Goal: Transaction & Acquisition: Purchase product/service

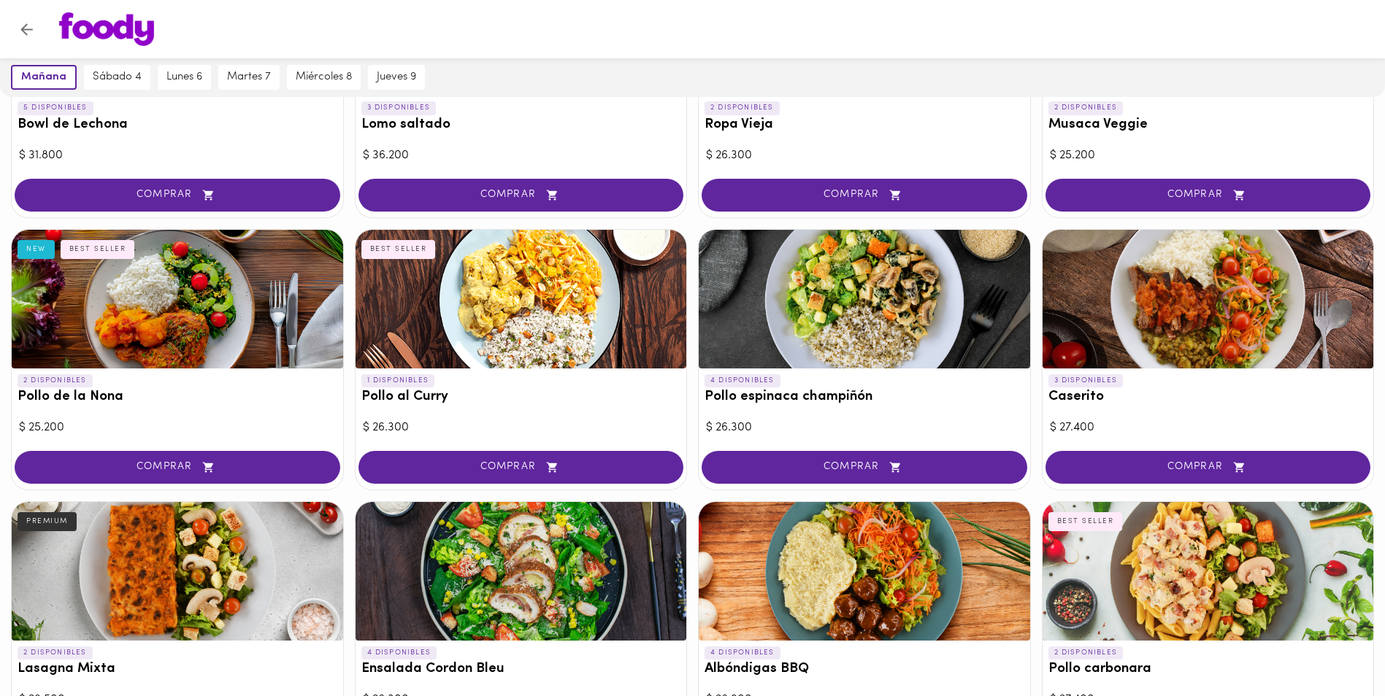
scroll to position [26, 0]
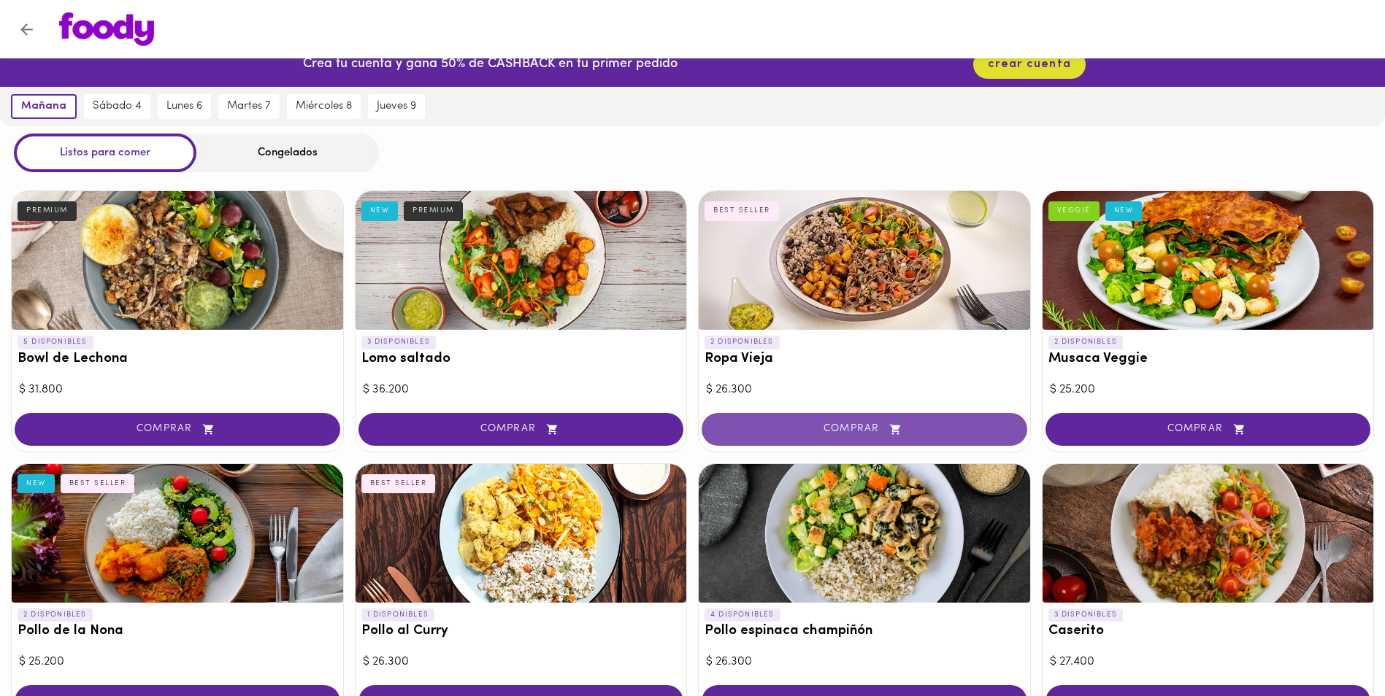
click at [870, 423] on span "COMPRAR" at bounding box center [864, 429] width 289 height 12
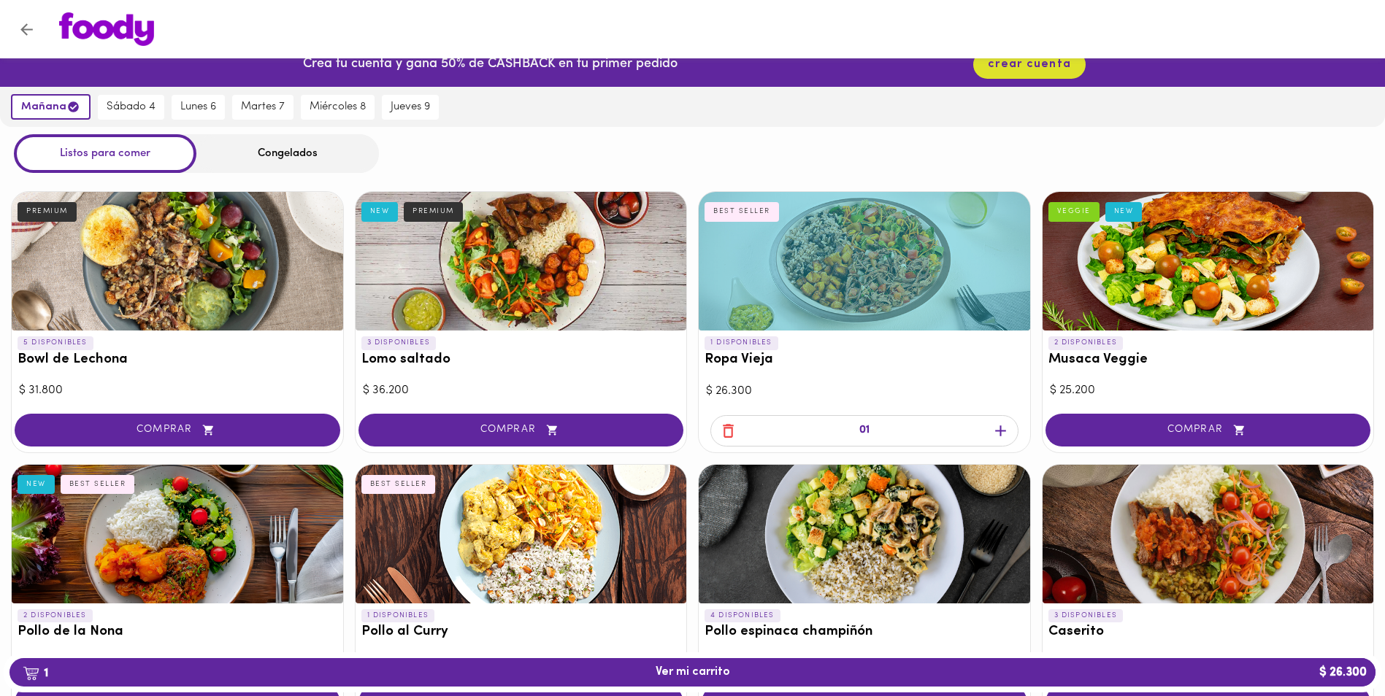
click at [995, 428] on icon "button" at bounding box center [1000, 431] width 18 height 18
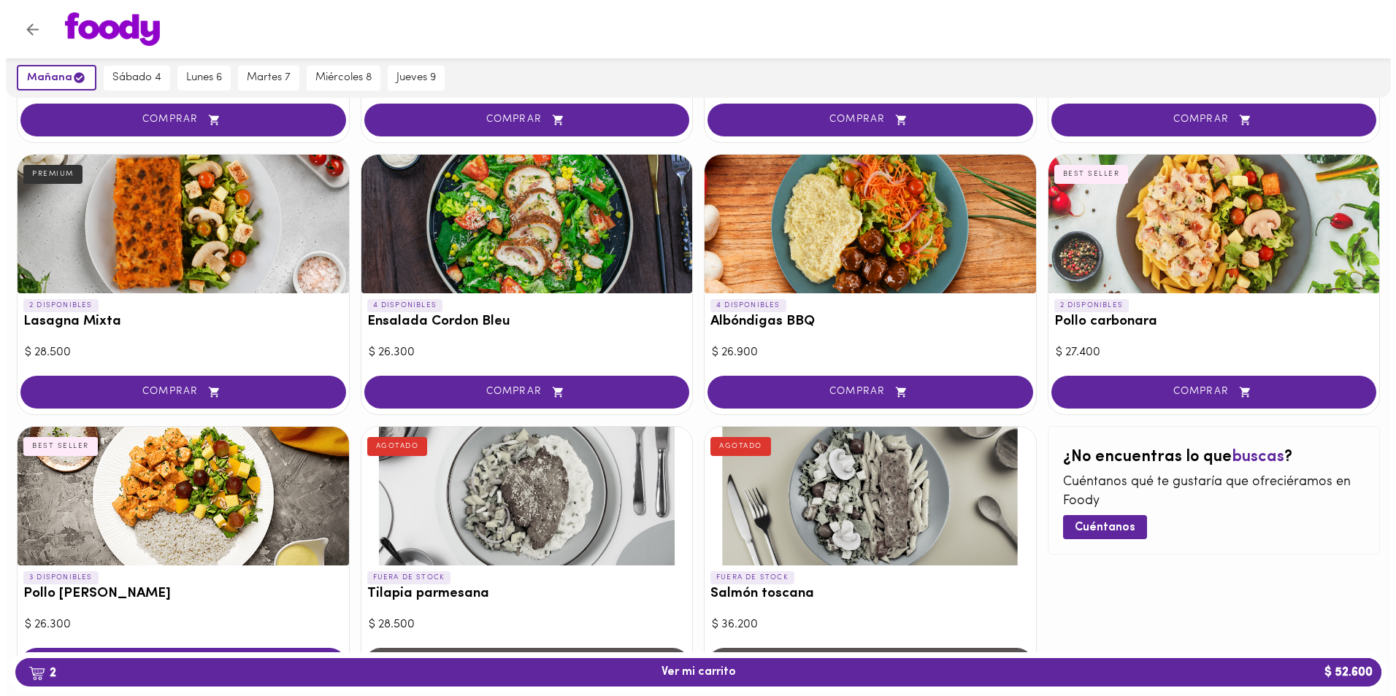
scroll to position [684, 0]
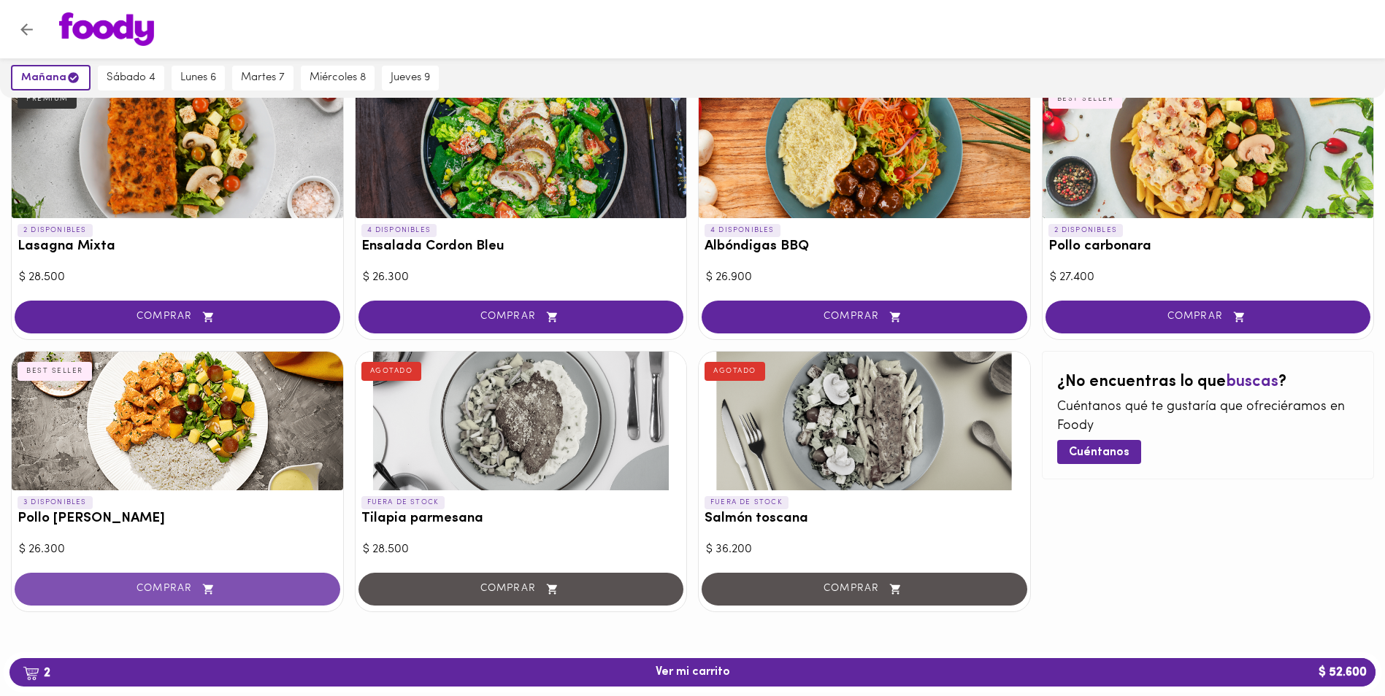
click at [162, 590] on span "COMPRAR" at bounding box center [177, 589] width 289 height 12
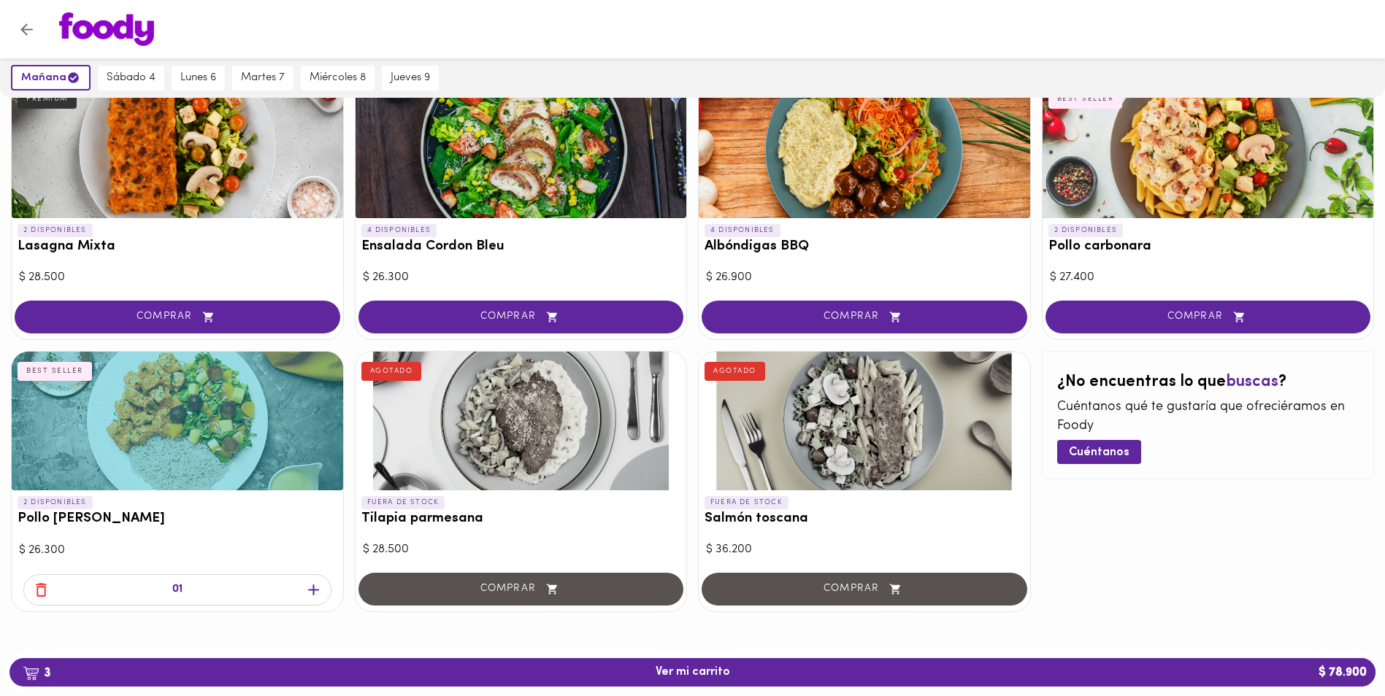
click at [162, 590] on div "01" at bounding box center [177, 589] width 308 height 31
click at [39, 590] on icon "button" at bounding box center [41, 590] width 18 height 18
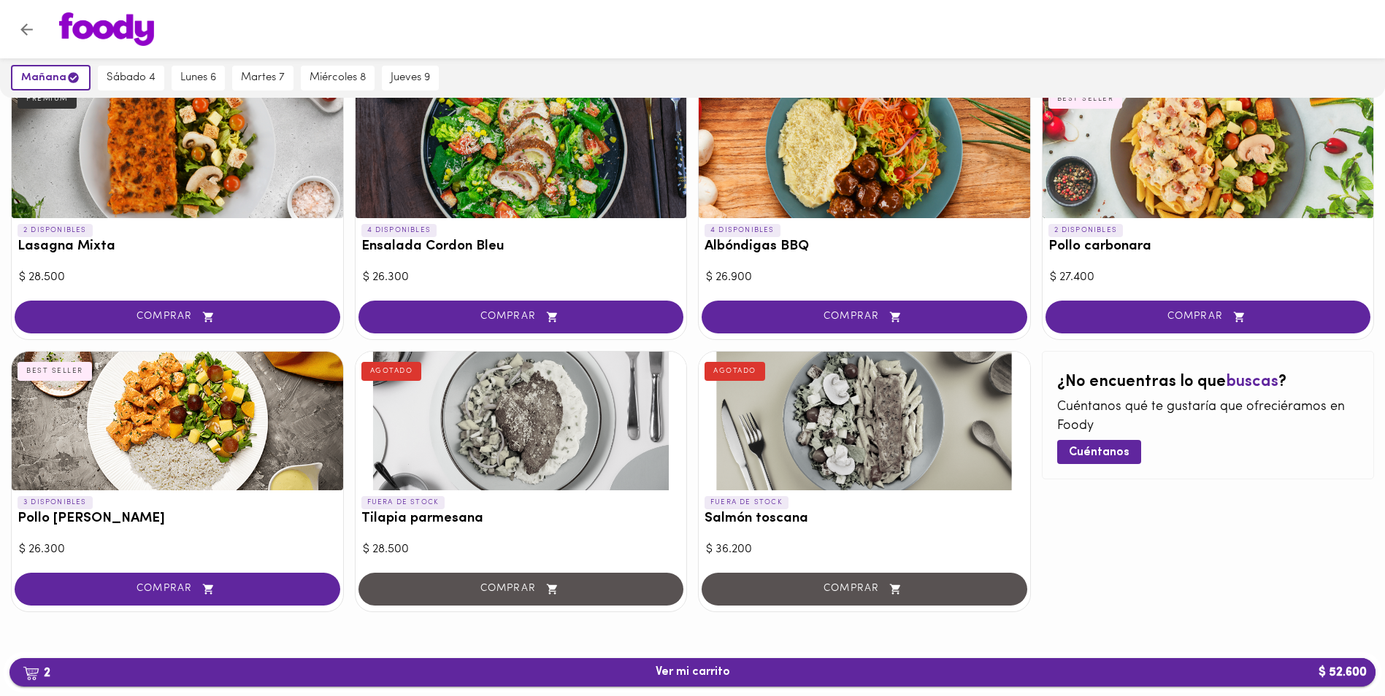
click at [695, 678] on span "2 Ver mi carrito $ 52.600" at bounding box center [692, 673] width 74 height 14
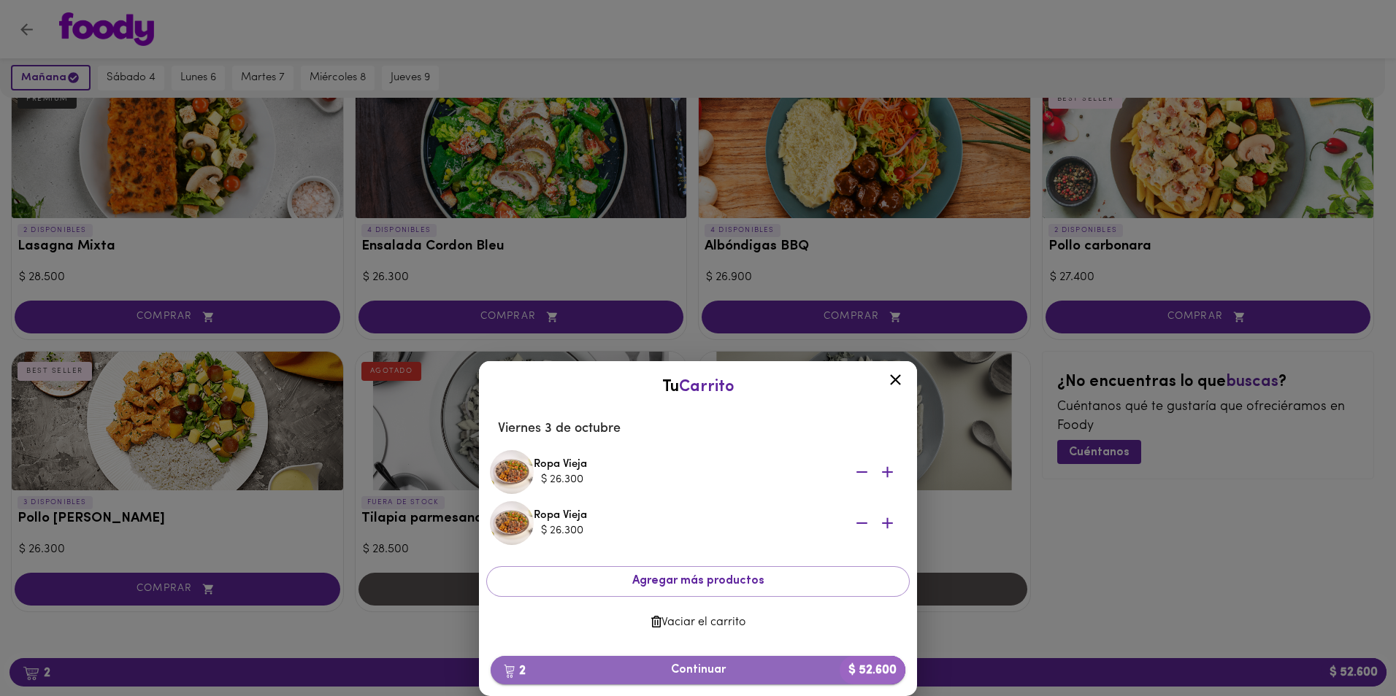
click at [702, 672] on span "2 Continuar $ 52.600" at bounding box center [697, 670] width 391 height 14
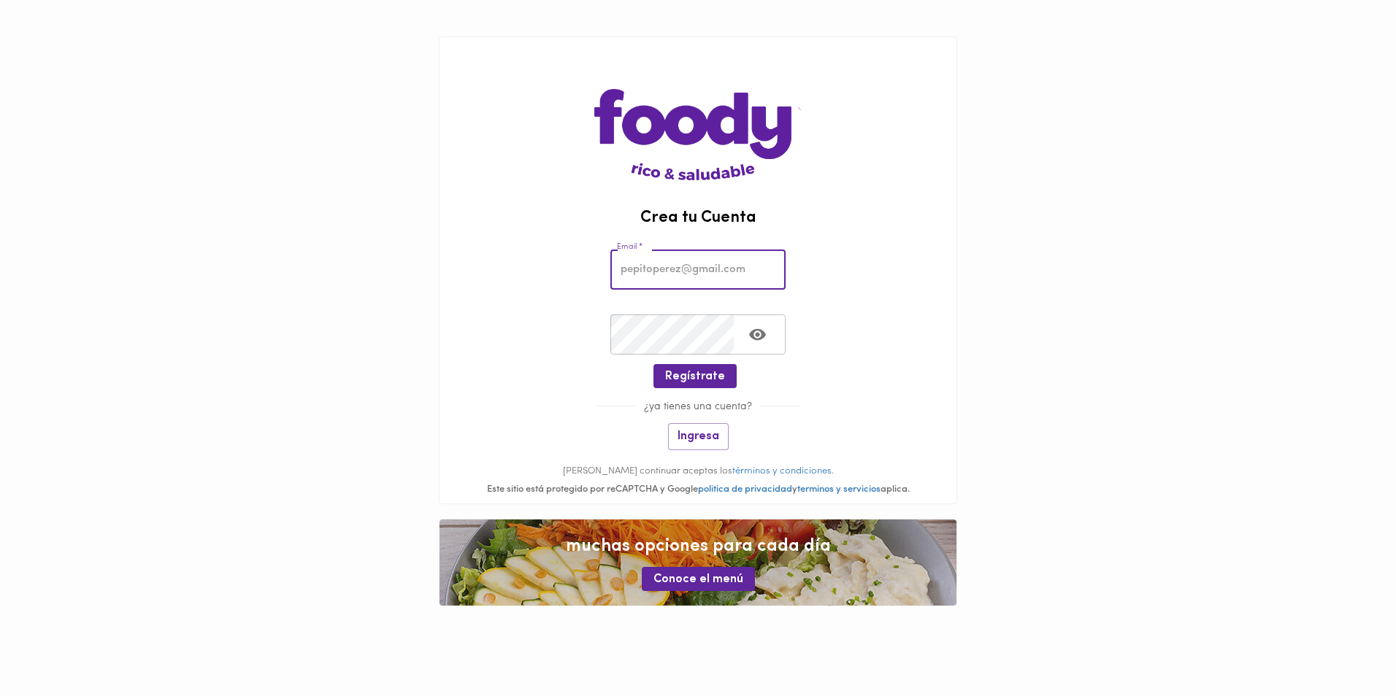
click at [650, 260] on input "email" at bounding box center [697, 270] width 175 height 40
type input "lvesga@acueducto.com.co"
click at [688, 380] on span "Regístrate" at bounding box center [695, 377] width 60 height 14
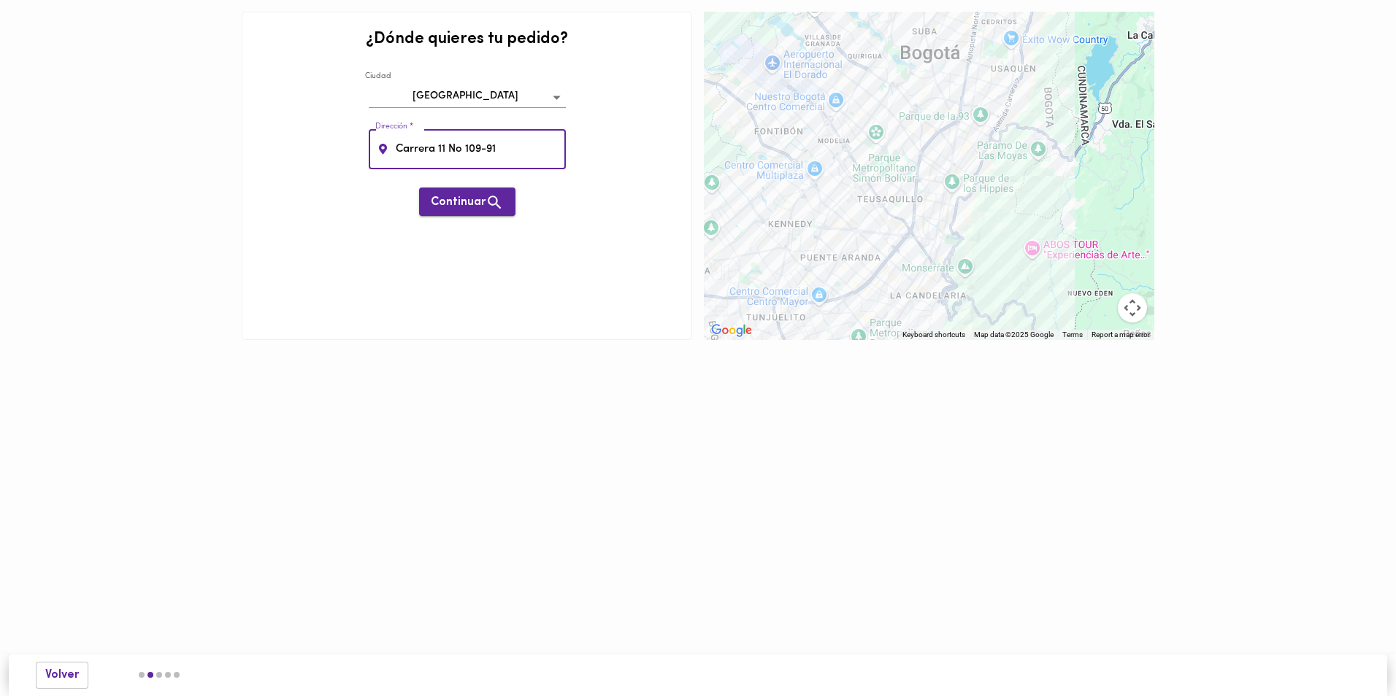
type input "Carrera 11 No 109-91"
click at [488, 194] on icon "button" at bounding box center [494, 202] width 18 height 18
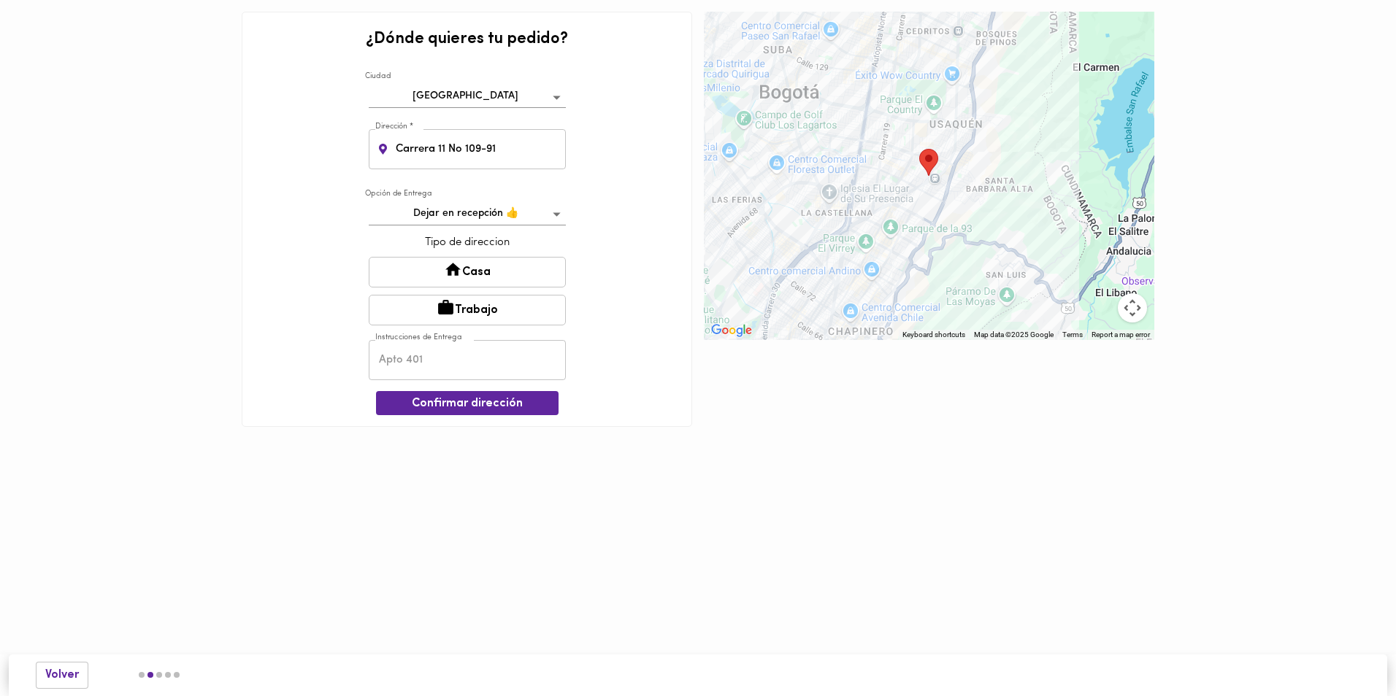
click at [458, 299] on button "Trabajo" at bounding box center [467, 310] width 197 height 31
click at [426, 358] on input "text" at bounding box center [467, 362] width 197 height 40
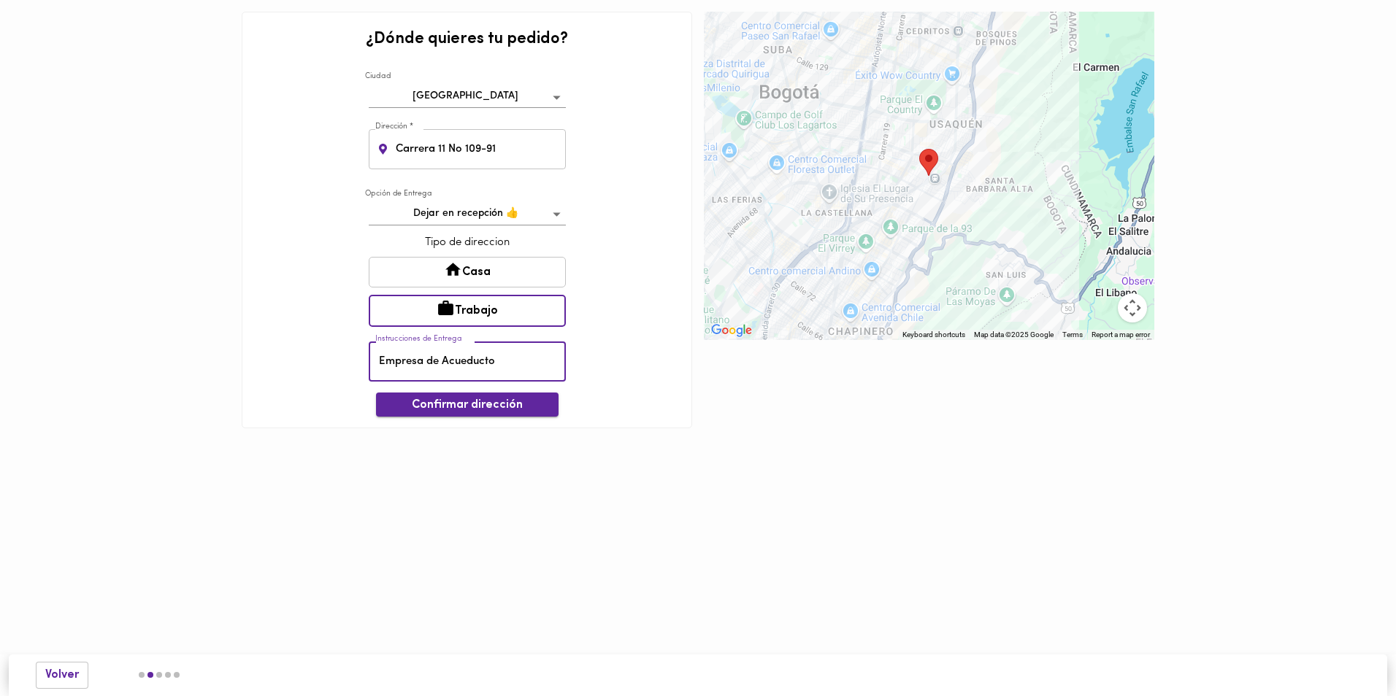
type input "Empresa de Acueducto"
click at [468, 404] on span "Confirmar dirección" at bounding box center [467, 406] width 159 height 14
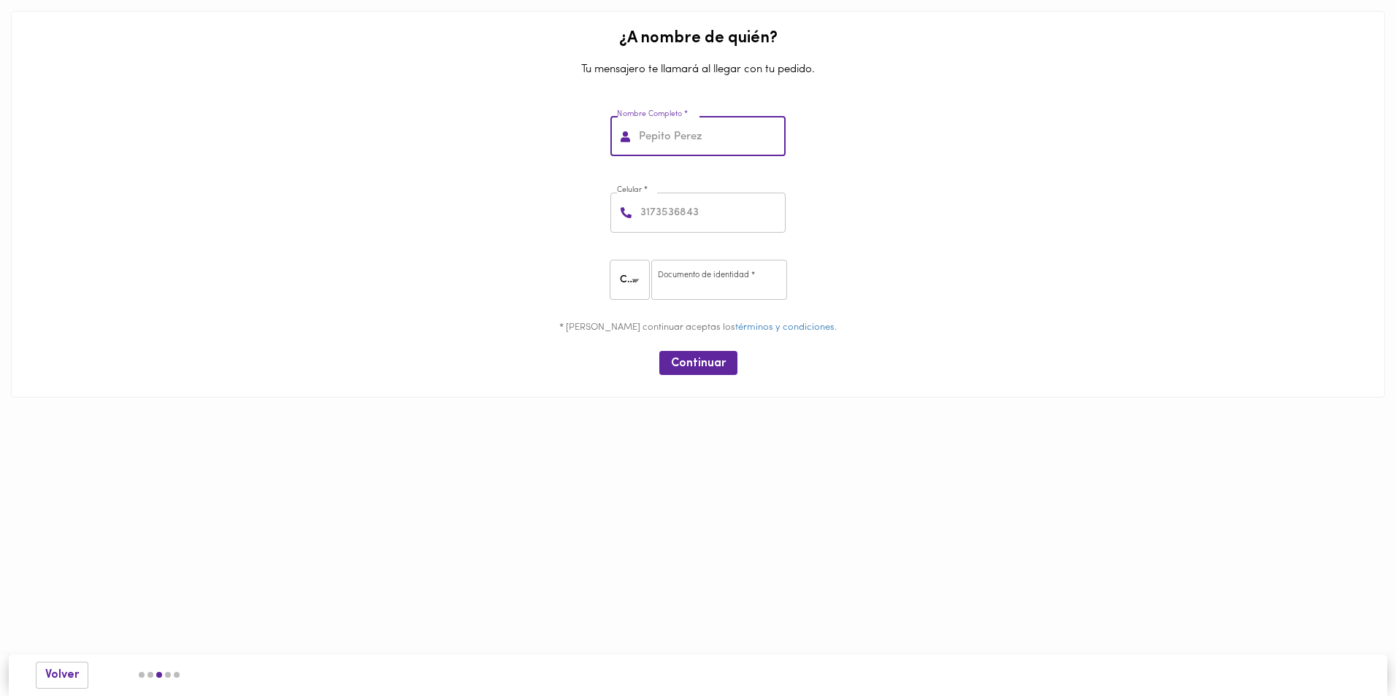
click at [715, 138] on input "text" at bounding box center [711, 137] width 150 height 40
type input "Constanza Vesga"
click at [717, 212] on input "number" at bounding box center [711, 213] width 148 height 40
click at [717, 220] on input "number" at bounding box center [711, 213] width 148 height 40
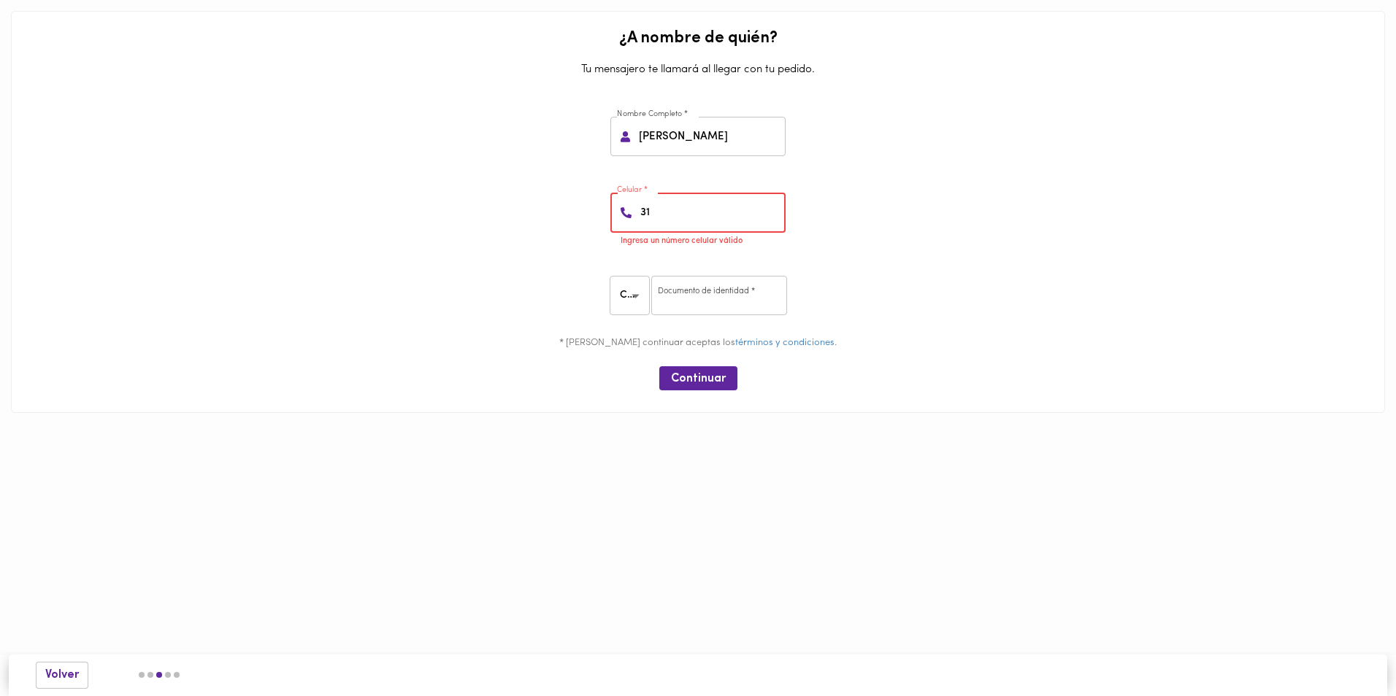
type input "319"
click at [704, 220] on input "number" at bounding box center [711, 213] width 148 height 40
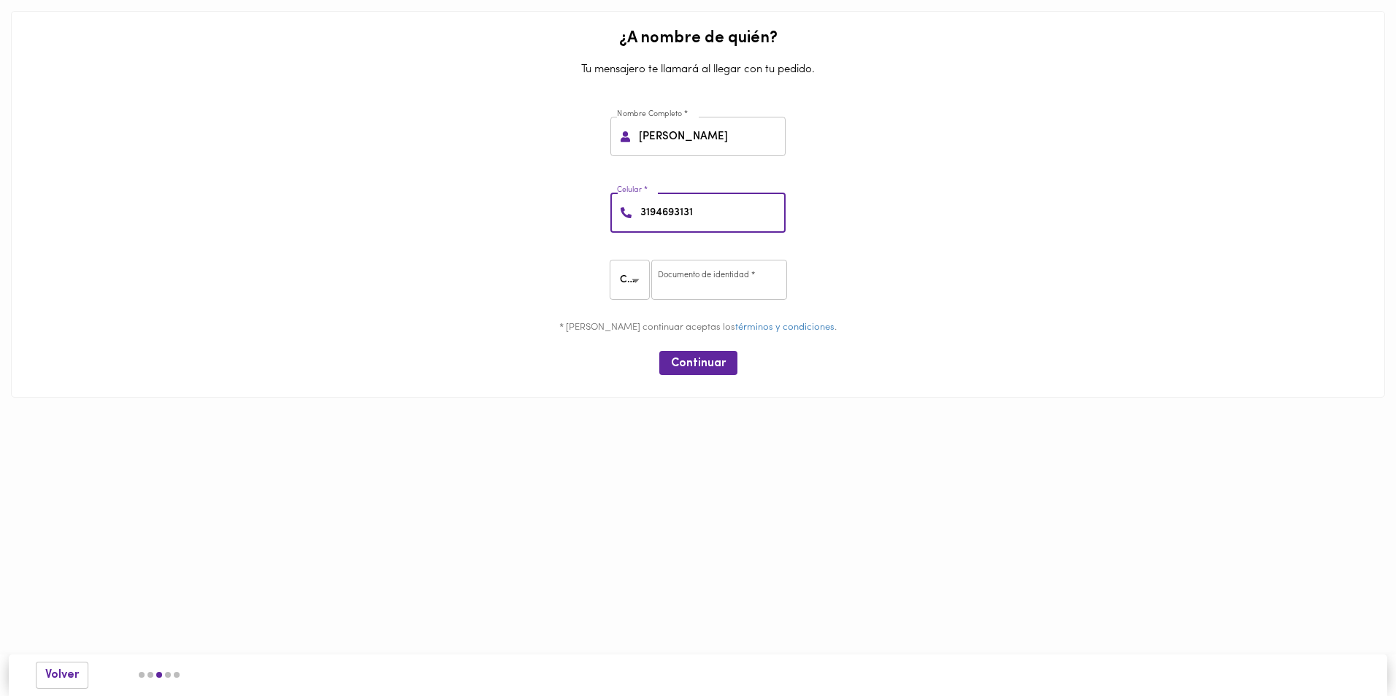
type input "3194693131"
click at [850, 193] on div "Celular * 3194693131 Celular *" at bounding box center [698, 210] width 1362 height 77
click at [718, 263] on input "number" at bounding box center [719, 280] width 136 height 40
type input "52030939"
click at [700, 365] on span "Continuar" at bounding box center [698, 364] width 55 height 14
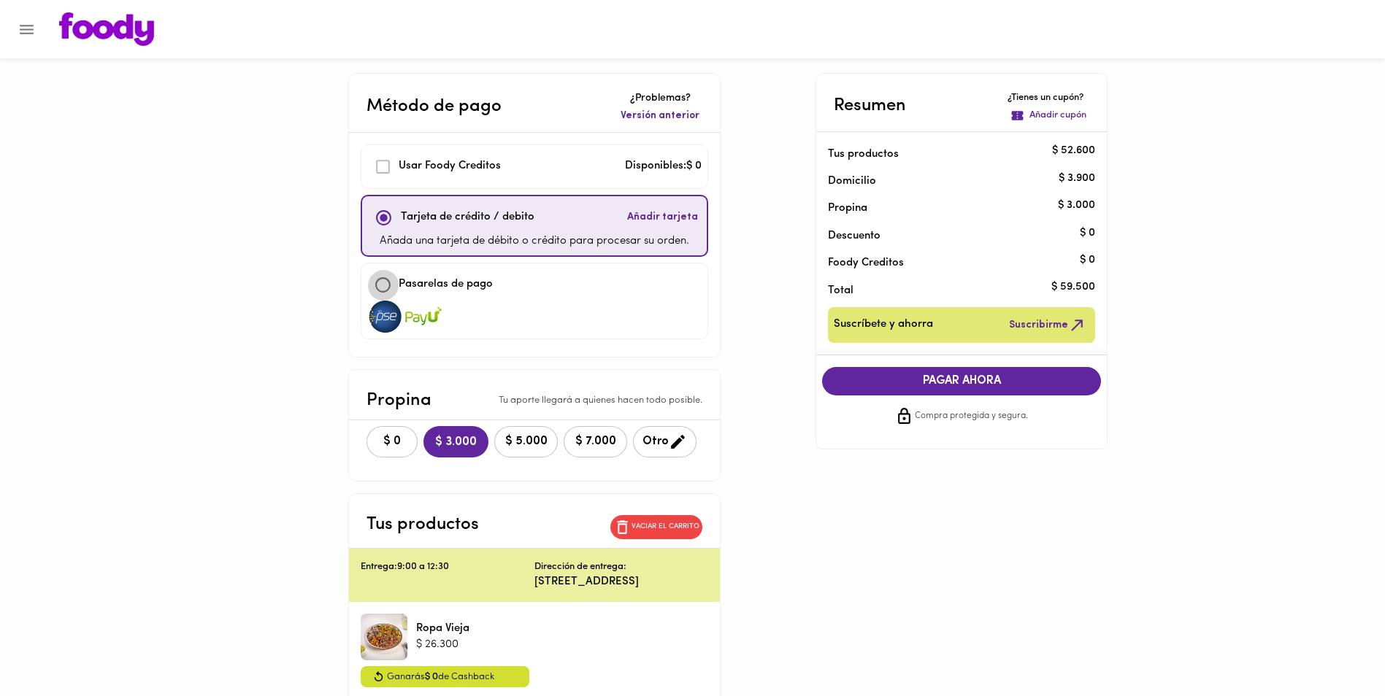
click at [380, 285] on input "checkbox" at bounding box center [382, 284] width 31 height 31
checkbox input "true"
checkbox input "false"
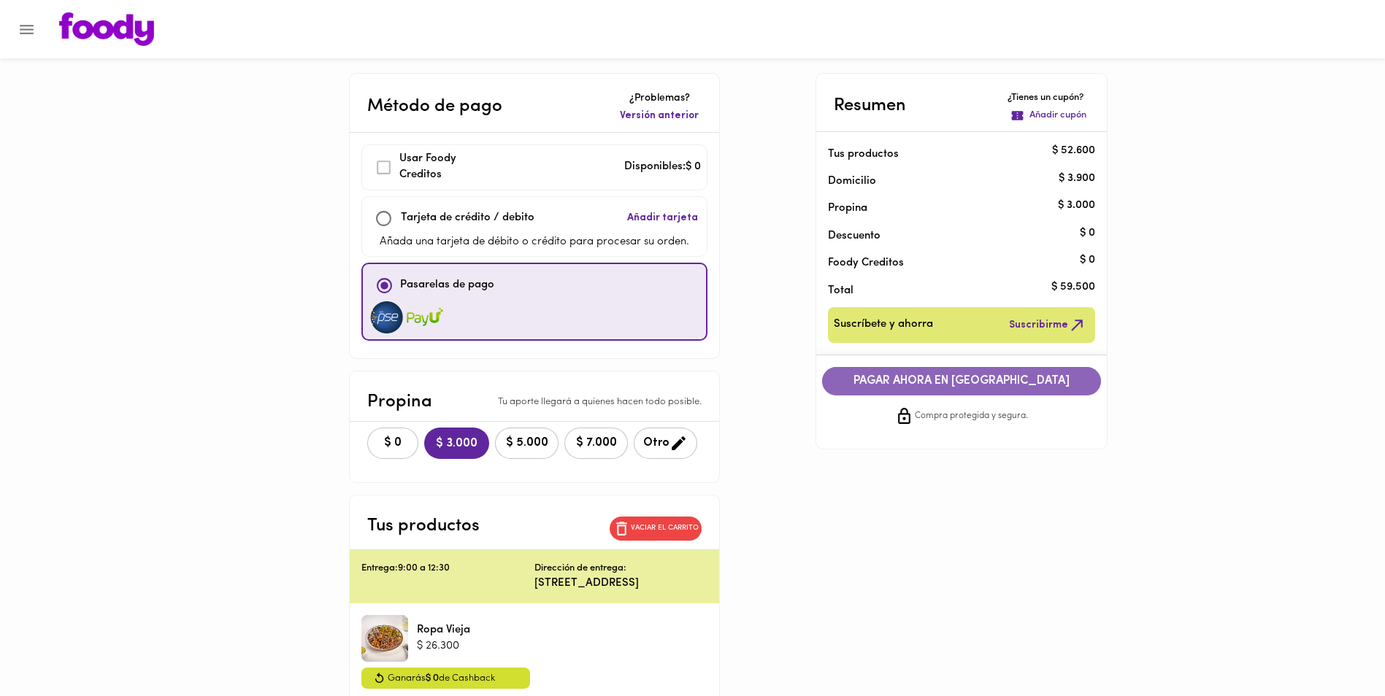
click at [937, 385] on span "PAGAR AHORA EN [GEOGRAPHIC_DATA]" at bounding box center [961, 381] width 250 height 14
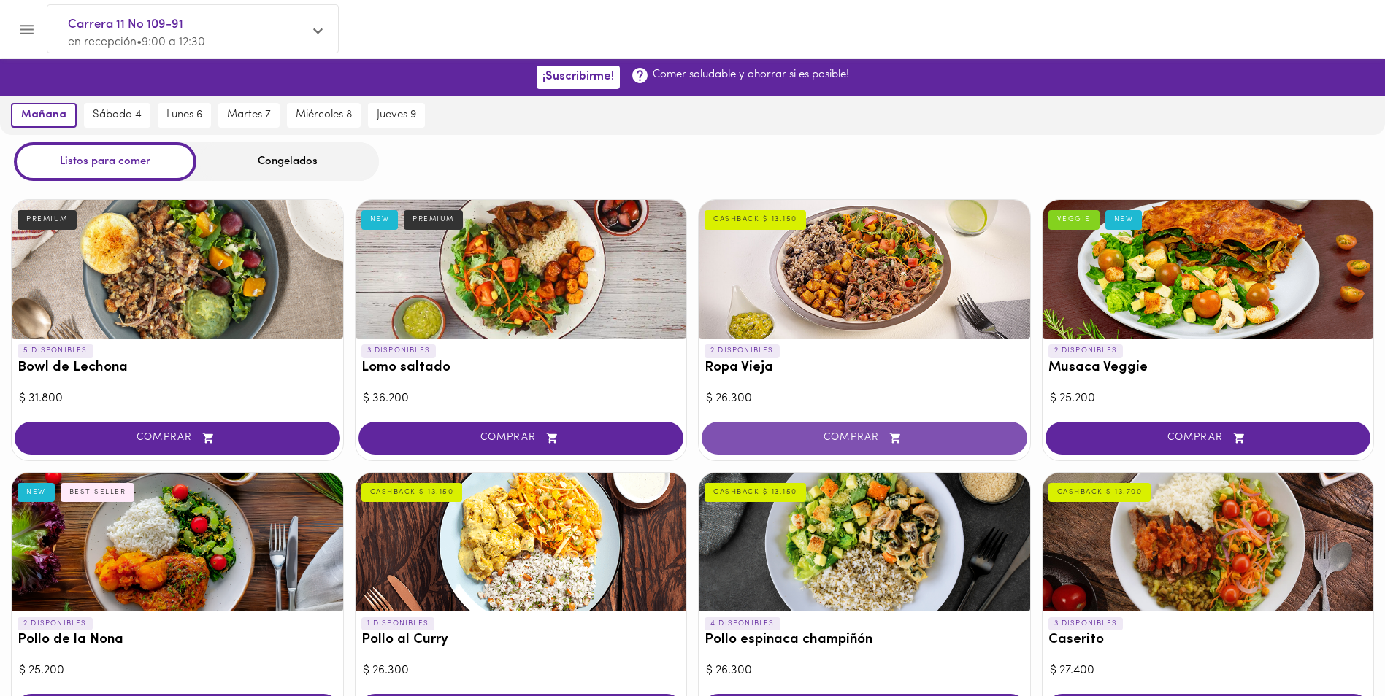
click at [895, 442] on icon "button" at bounding box center [895, 438] width 18 height 12
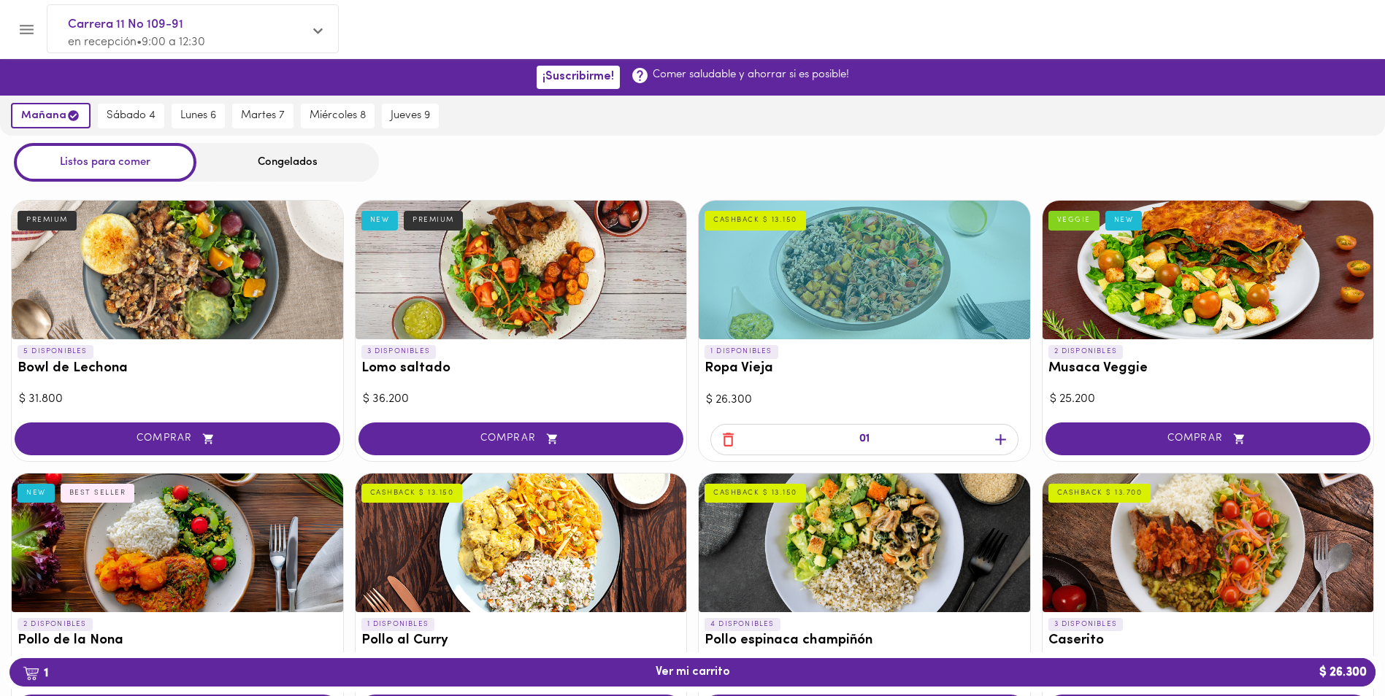
click at [1000, 442] on icon "button" at bounding box center [1000, 439] width 11 height 11
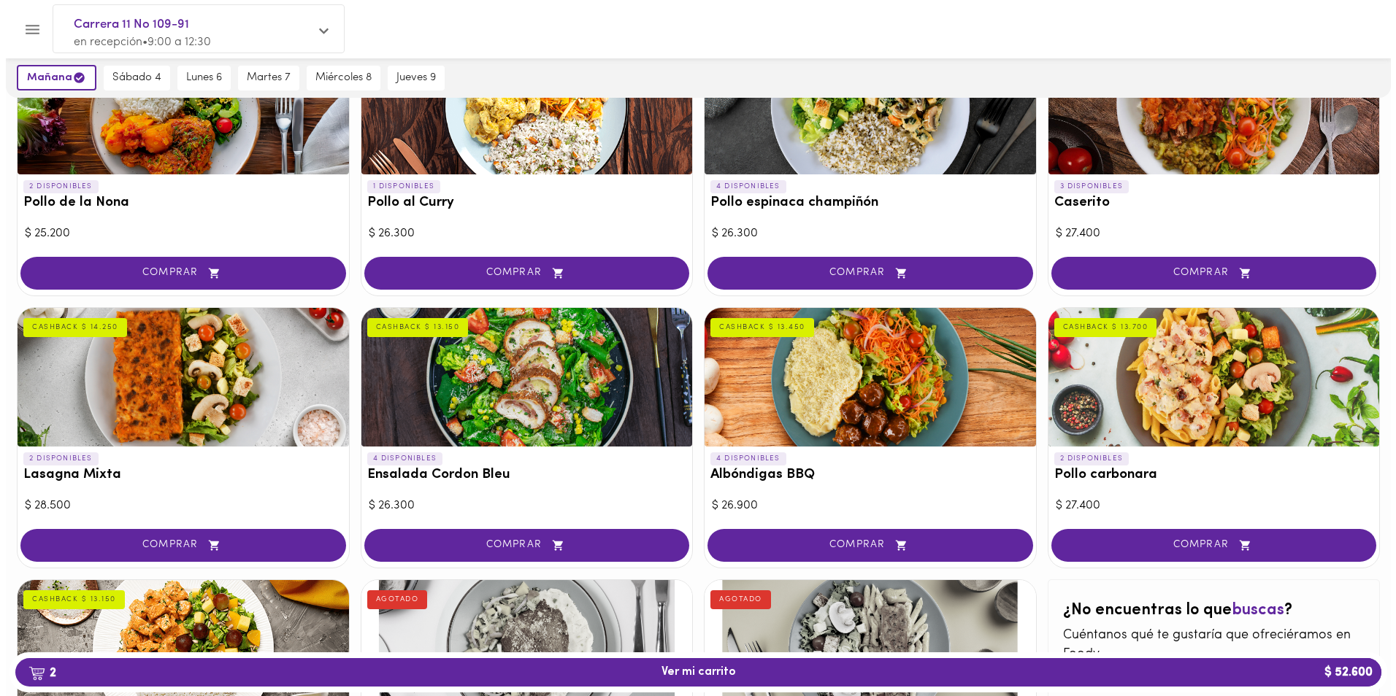
scroll to position [666, 0]
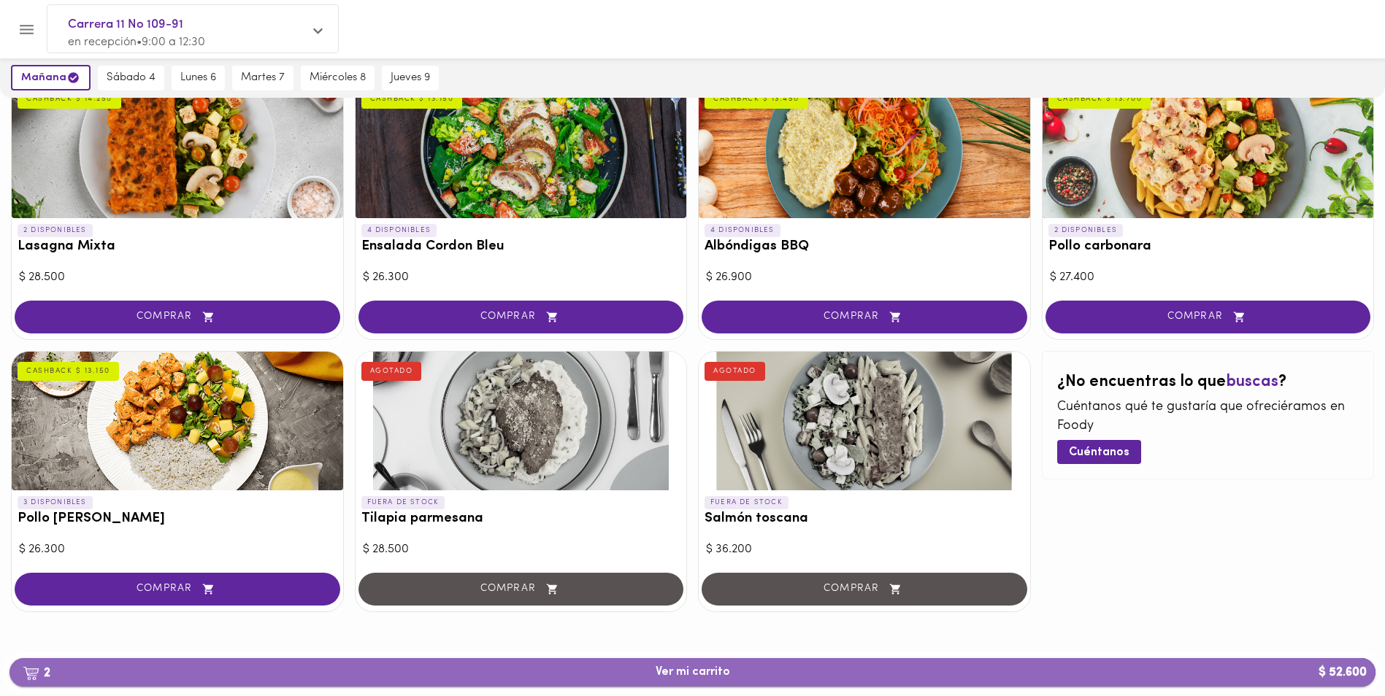
click at [698, 672] on span "2 Ver mi carrito $ 52.600" at bounding box center [692, 673] width 74 height 14
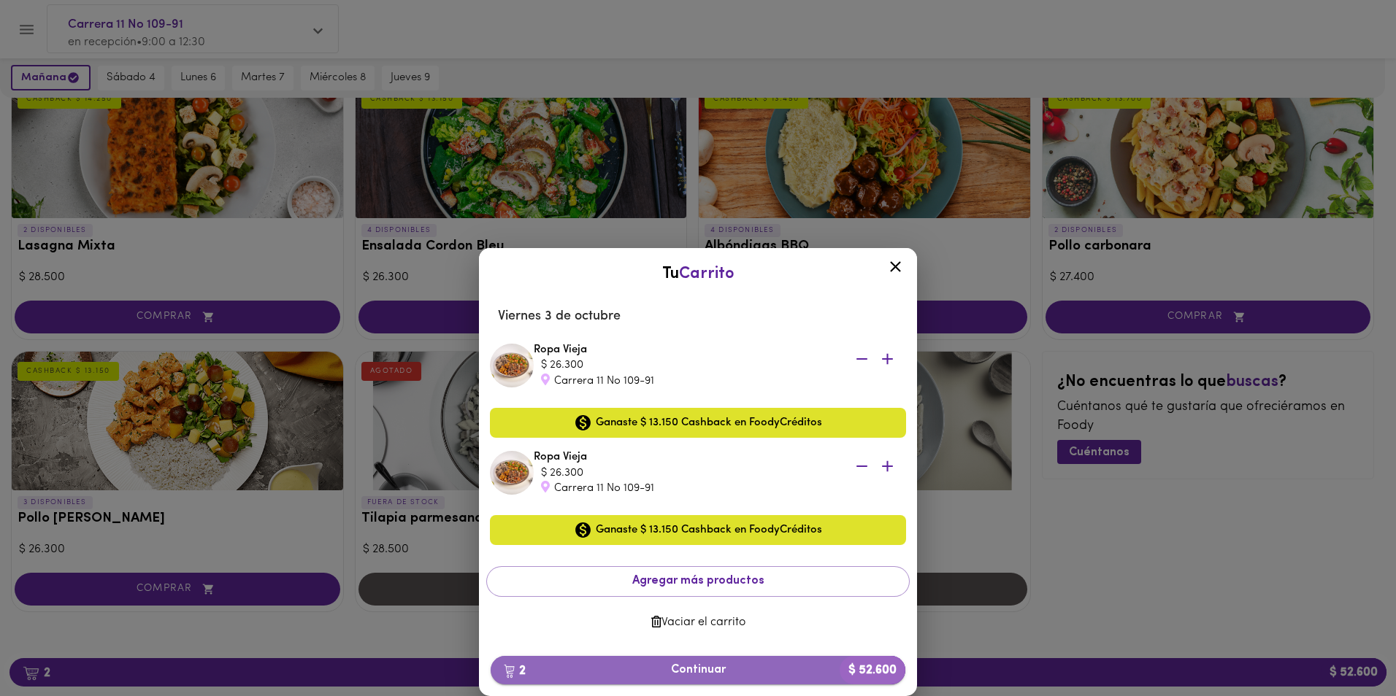
click at [709, 680] on button "2 Continuar $ 52.600" at bounding box center [697, 670] width 415 height 28
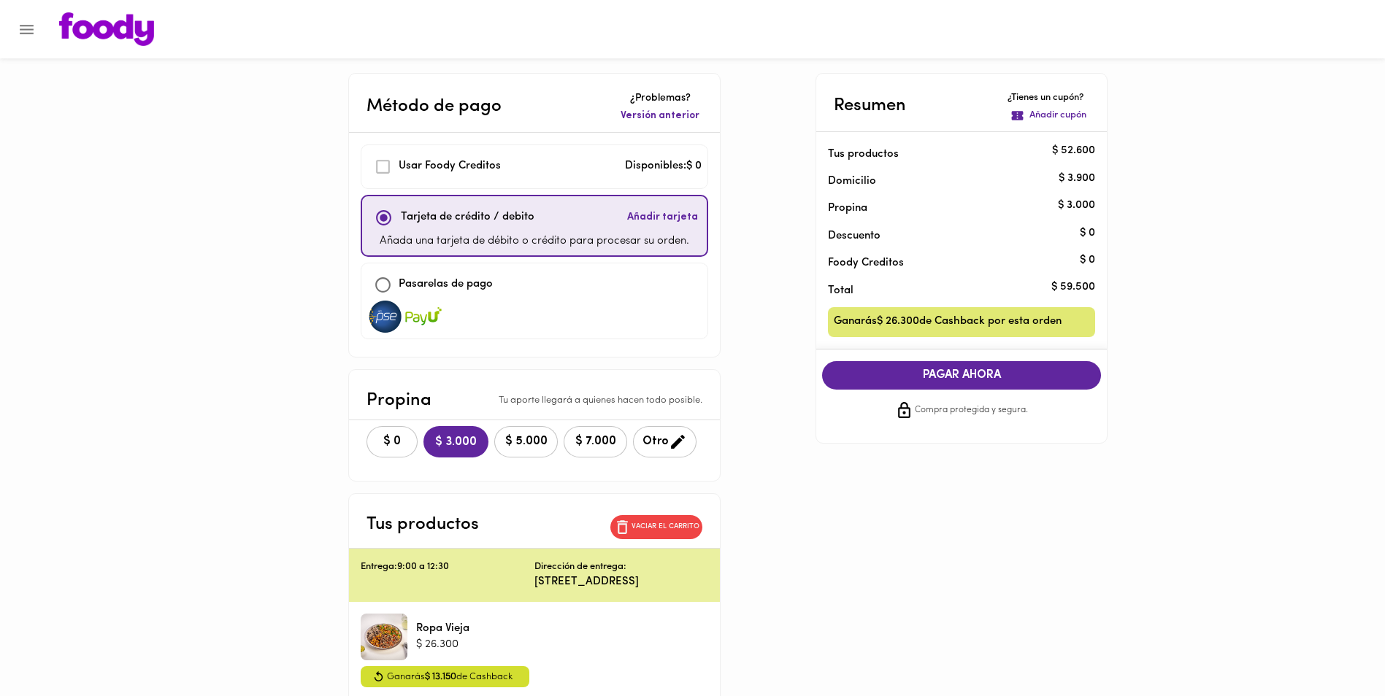
click at [379, 288] on input "checkbox" at bounding box center [382, 284] width 31 height 31
checkbox input "true"
checkbox input "false"
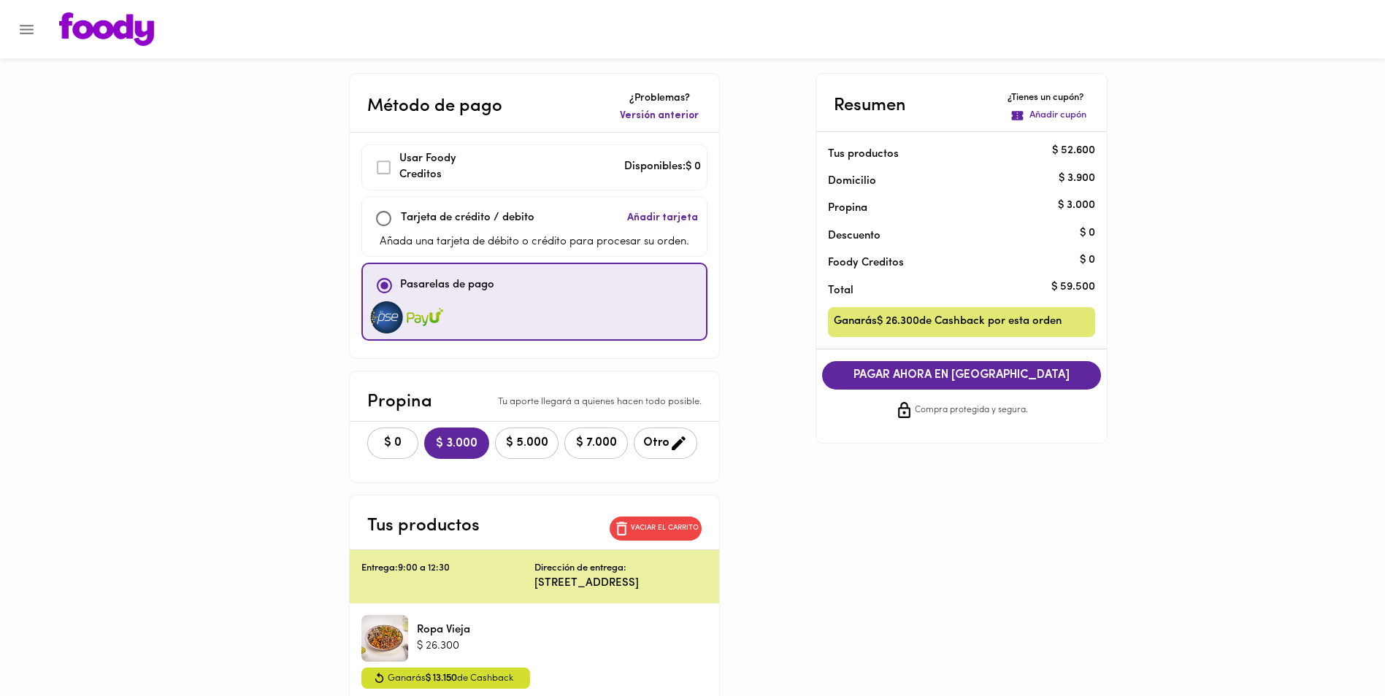
click at [979, 374] on span "PAGAR AHORA EN [GEOGRAPHIC_DATA]" at bounding box center [961, 376] width 250 height 14
